Goal: Information Seeking & Learning: Learn about a topic

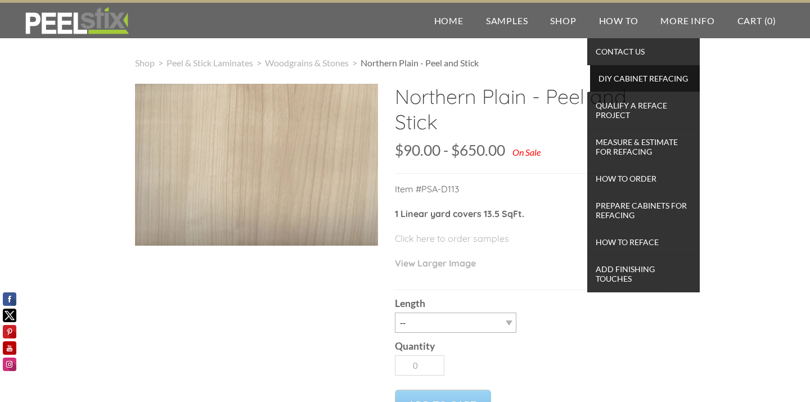
click at [617, 79] on span "DIY Cabinet Refacing" at bounding box center [645, 78] width 104 height 15
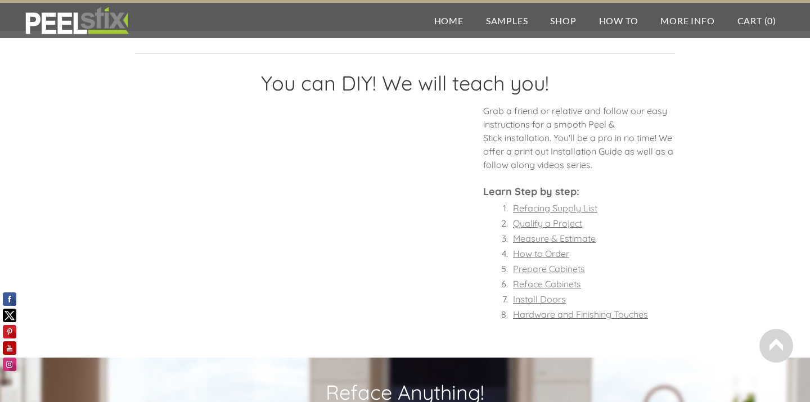
scroll to position [900, 0]
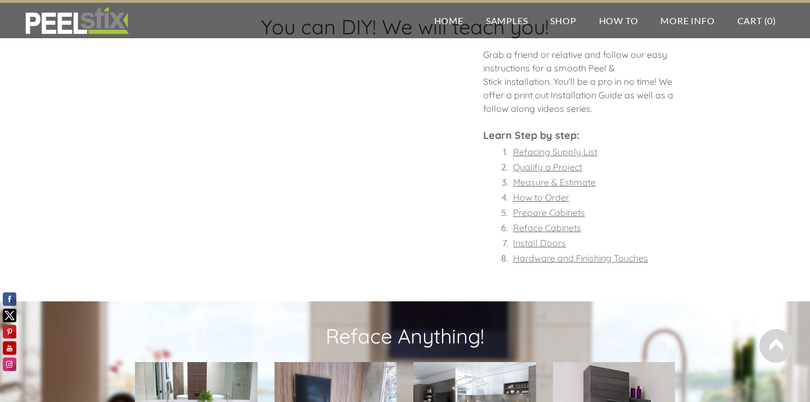
click at [549, 227] on font "Reface Cabinets" at bounding box center [547, 227] width 68 height 11
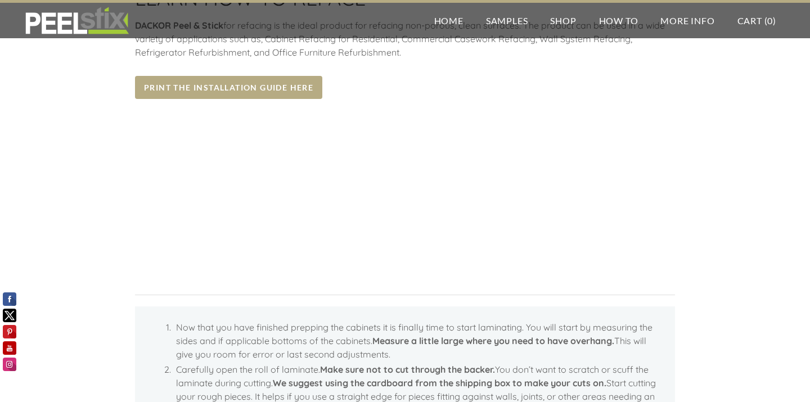
scroll to position [113, 0]
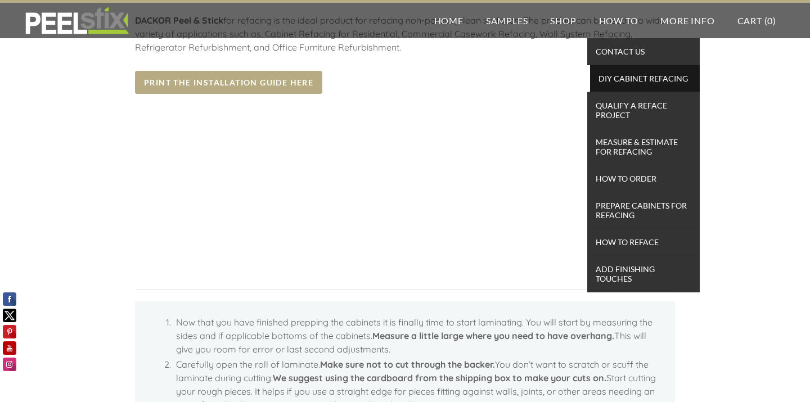
click at [644, 76] on span "DIY Cabinet Refacing" at bounding box center [645, 78] width 104 height 15
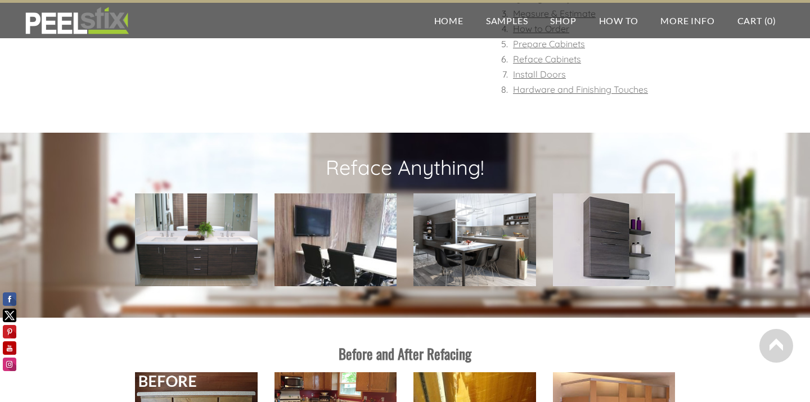
scroll to position [844, 0]
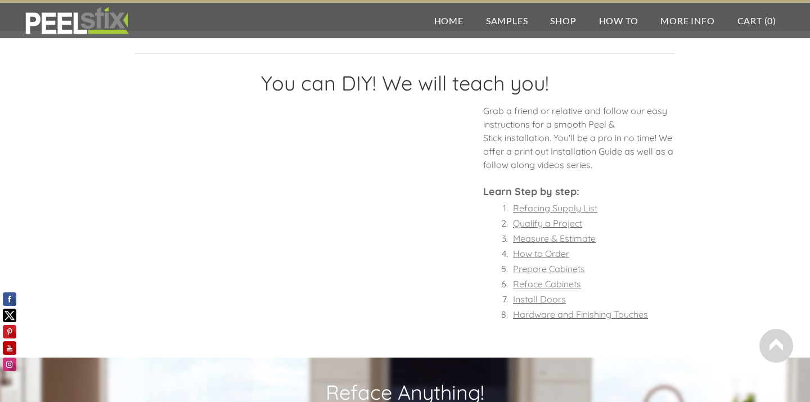
click at [549, 284] on font "Reface Cabinets" at bounding box center [547, 284] width 68 height 11
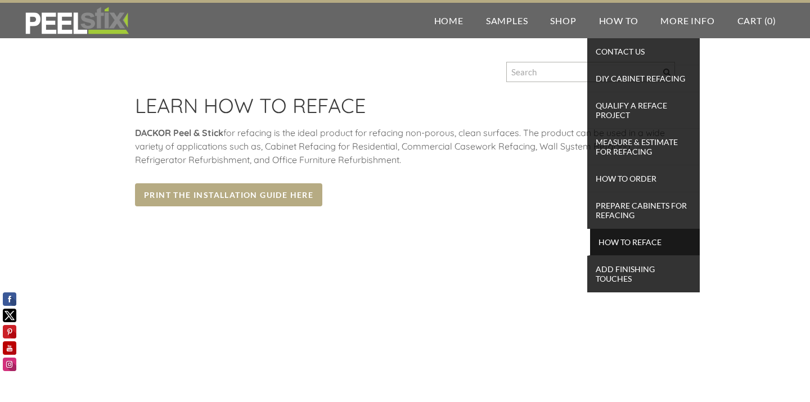
click at [644, 240] on span "How To Reface" at bounding box center [645, 242] width 104 height 15
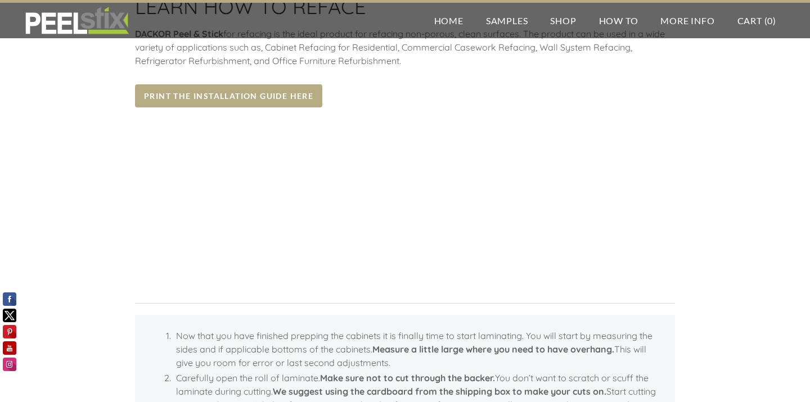
scroll to position [113, 0]
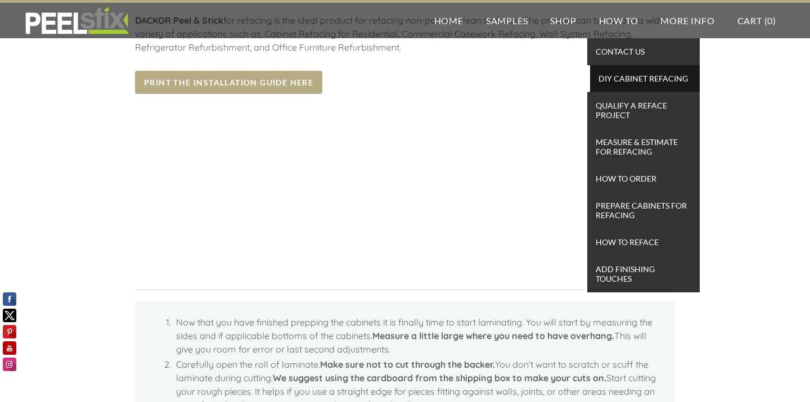
click at [628, 78] on span "DIY Cabinet Refacing" at bounding box center [645, 78] width 104 height 15
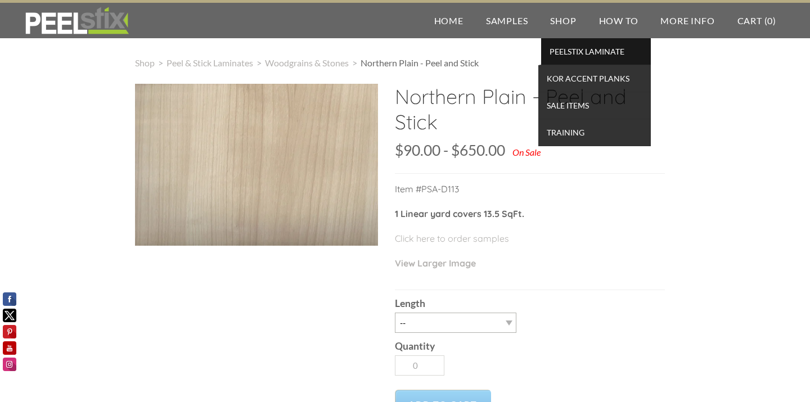
click at [579, 50] on span "PEELSTIX Laminate" at bounding box center [596, 51] width 104 height 15
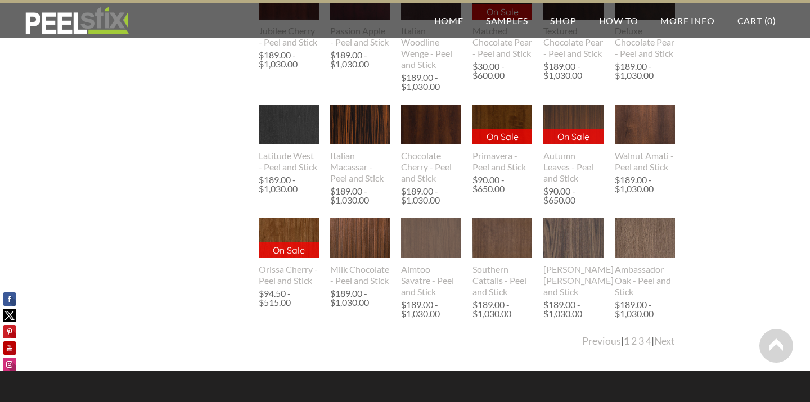
scroll to position [1238, 0]
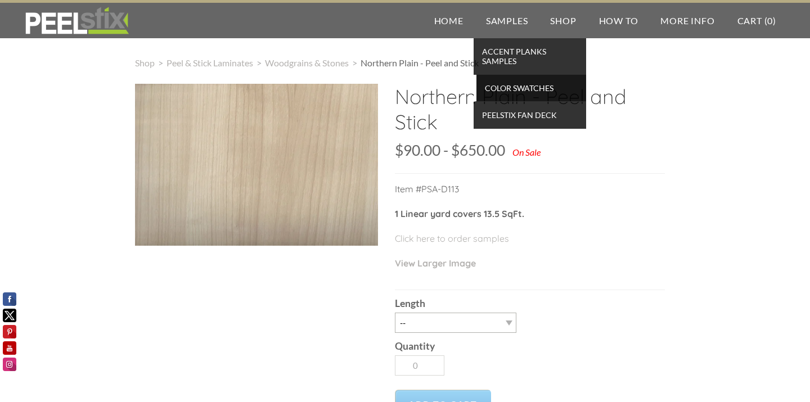
click at [522, 88] on span "Color Swatches" at bounding box center [531, 87] width 104 height 15
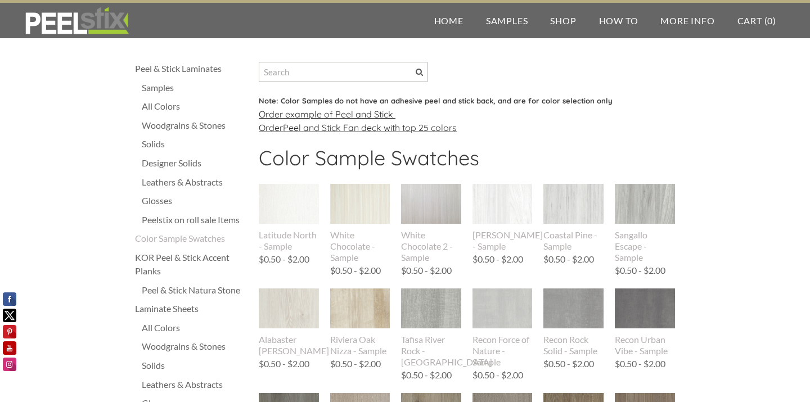
click at [156, 107] on div "All Colors" at bounding box center [195, 107] width 106 height 14
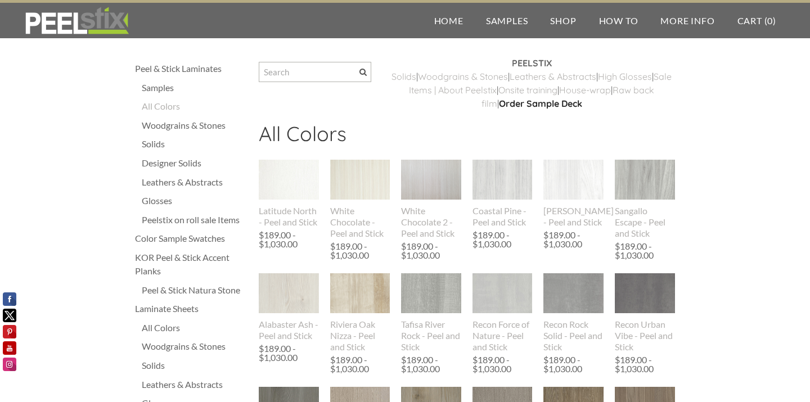
click at [156, 143] on div "Solids" at bounding box center [195, 144] width 106 height 14
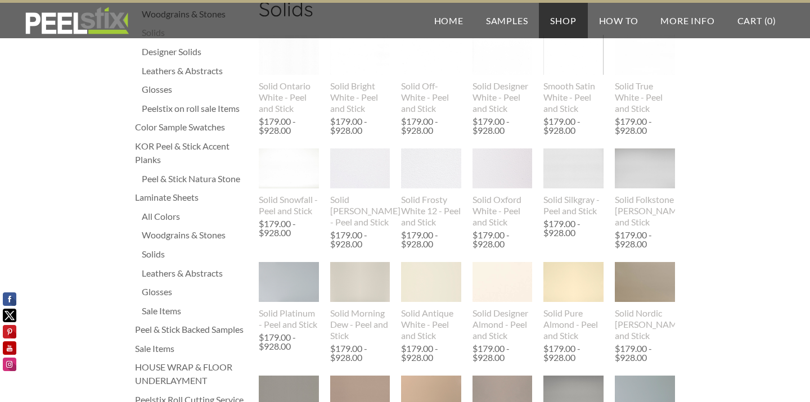
scroll to position [113, 0]
click at [293, 168] on img at bounding box center [289, 167] width 60 height 40
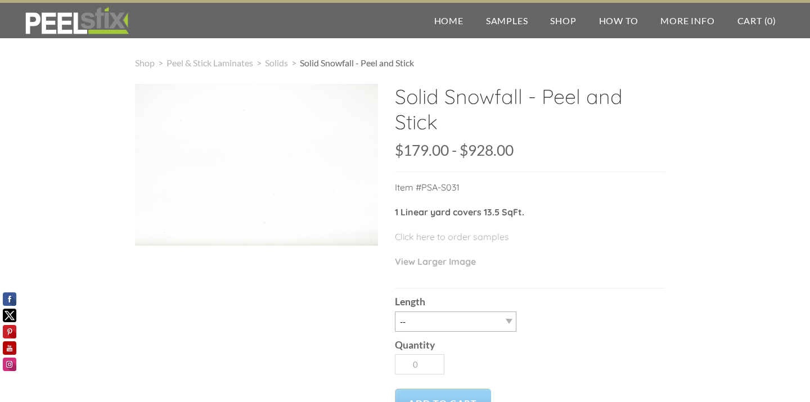
scroll to position [56, 0]
